Goal: Transaction & Acquisition: Download file/media

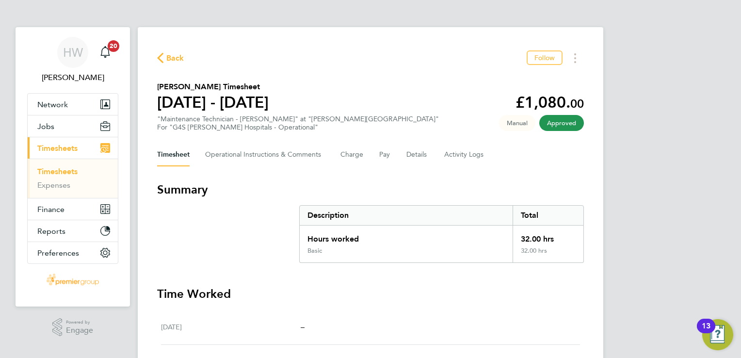
click at [173, 63] on span "Back" at bounding box center [175, 58] width 18 height 12
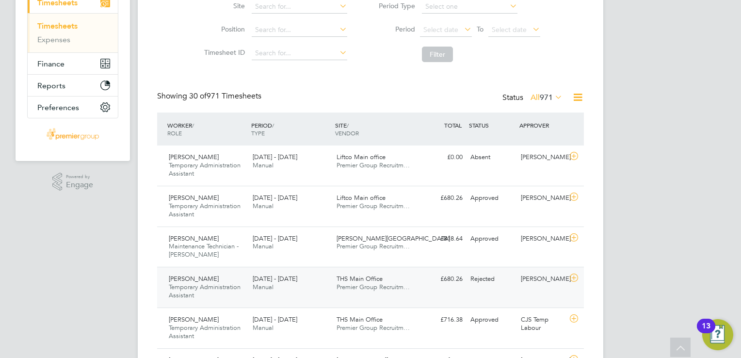
click at [573, 275] on icon at bounding box center [574, 278] width 12 height 8
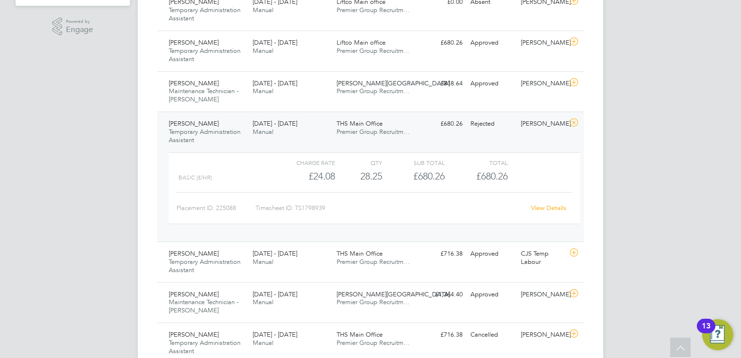
scroll to position [242, 0]
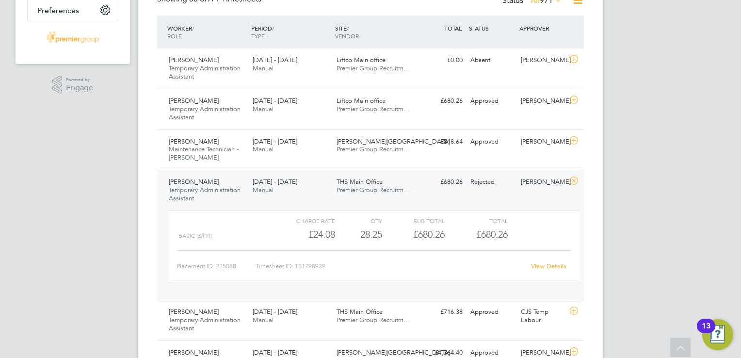
click at [555, 263] on link "View Details" at bounding box center [548, 266] width 35 height 8
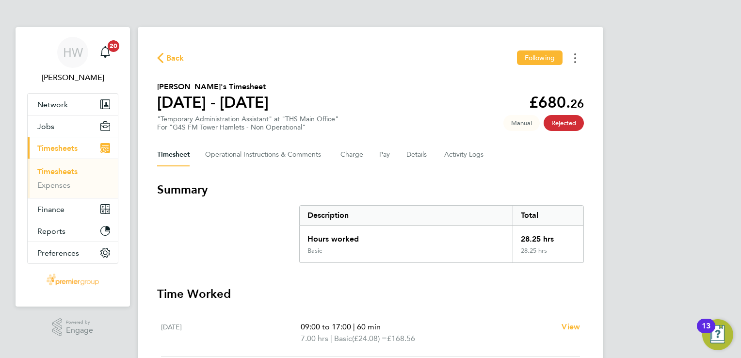
click at [575, 57] on icon "Timesheets Menu" at bounding box center [575, 58] width 2 height 10
click at [642, 77] on div "HW Hannah Watkins Notifications 20 Applications: Network Team Members Businesse…" at bounding box center [370, 268] width 741 height 536
click at [174, 59] on span "Back" at bounding box center [175, 58] width 18 height 12
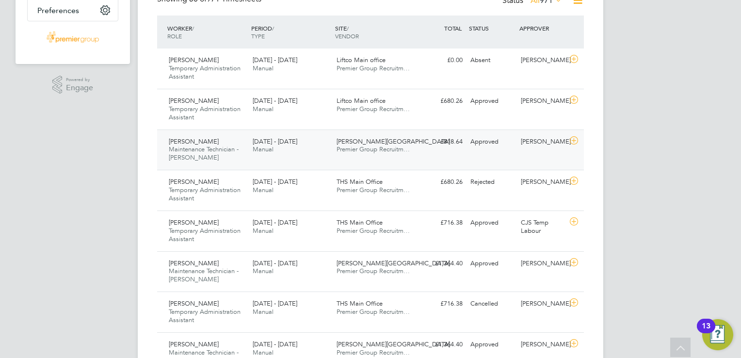
click at [572, 141] on icon at bounding box center [574, 141] width 12 height 8
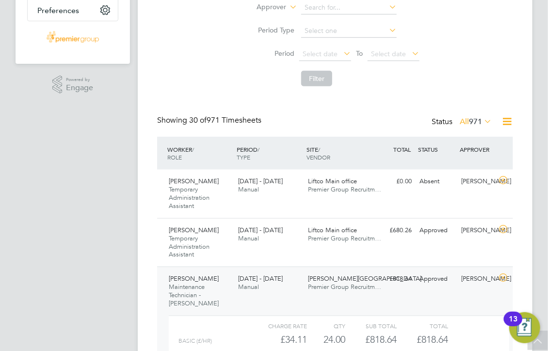
scroll to position [5, 5]
click at [505, 229] on icon at bounding box center [503, 229] width 12 height 8
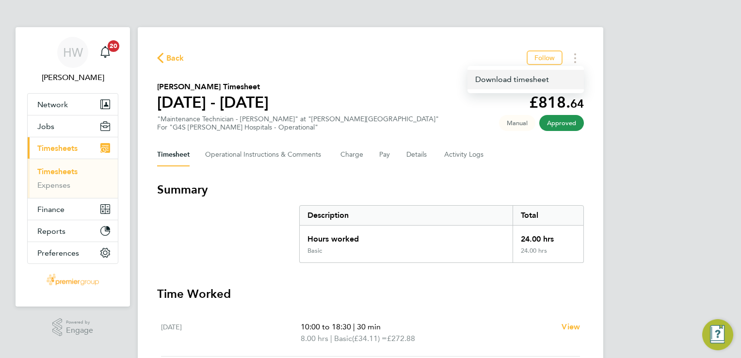
drag, startPoint x: 0, startPoint y: 0, endPoint x: 550, endPoint y: 88, distance: 556.6
click at [550, 88] on link "Download timesheet" at bounding box center [525, 79] width 116 height 19
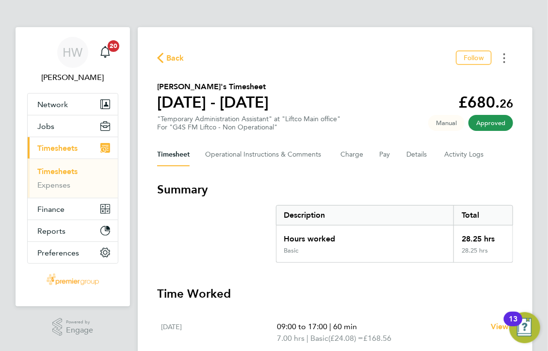
click at [506, 59] on button "Timesheets Menu" at bounding box center [503, 57] width 17 height 15
click at [442, 79] on link "Download timesheet" at bounding box center [454, 79] width 116 height 19
click at [266, 38] on div "Back Follow [PERSON_NAME]'s Timesheet [DATE] - [DATE] £680. 26 "Temporary Admin…" at bounding box center [335, 350] width 395 height 646
